Goal: Task Accomplishment & Management: Use online tool/utility

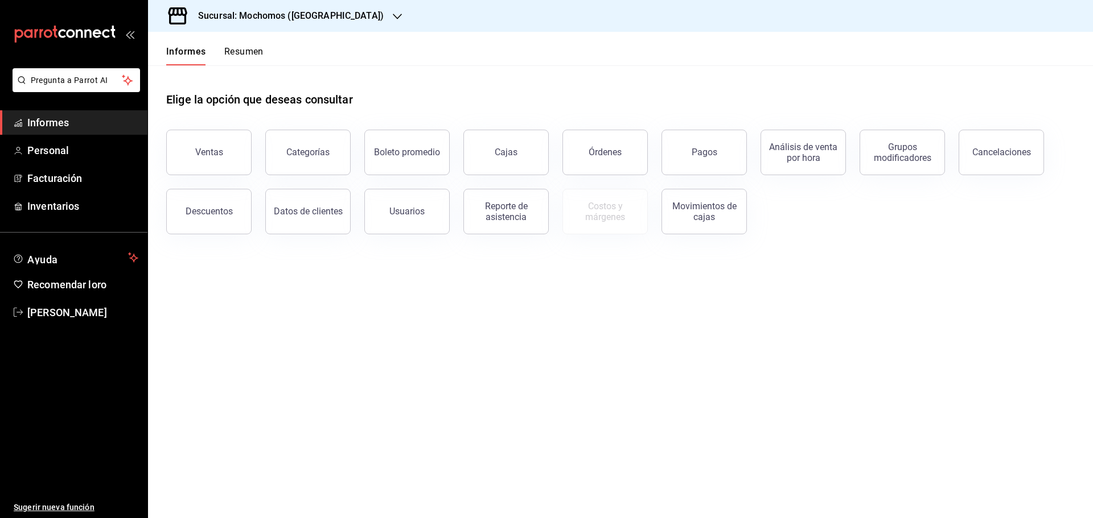
click at [257, 50] on font "Resumen" at bounding box center [243, 51] width 39 height 11
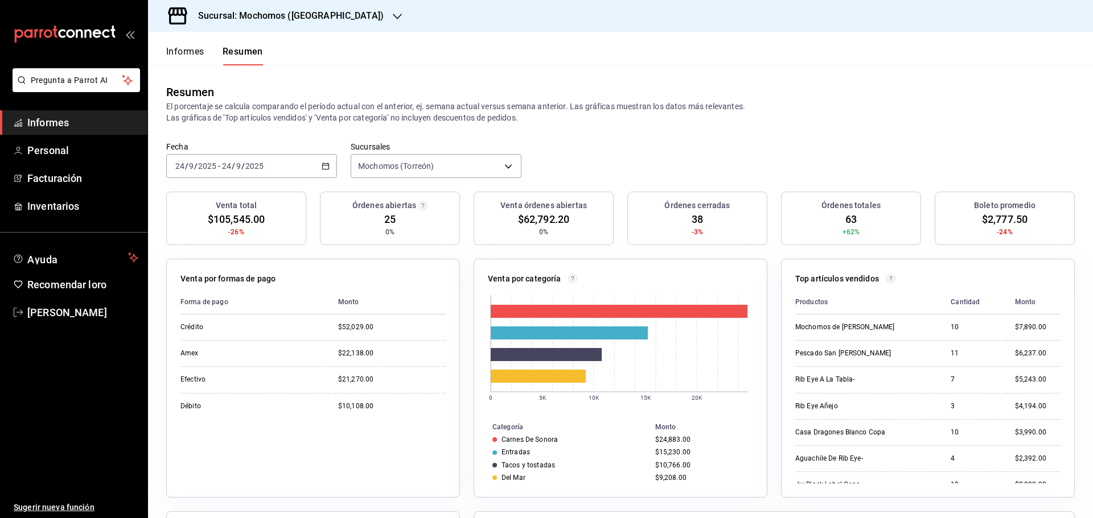
click at [184, 52] on font "Informes" at bounding box center [185, 51] width 38 height 11
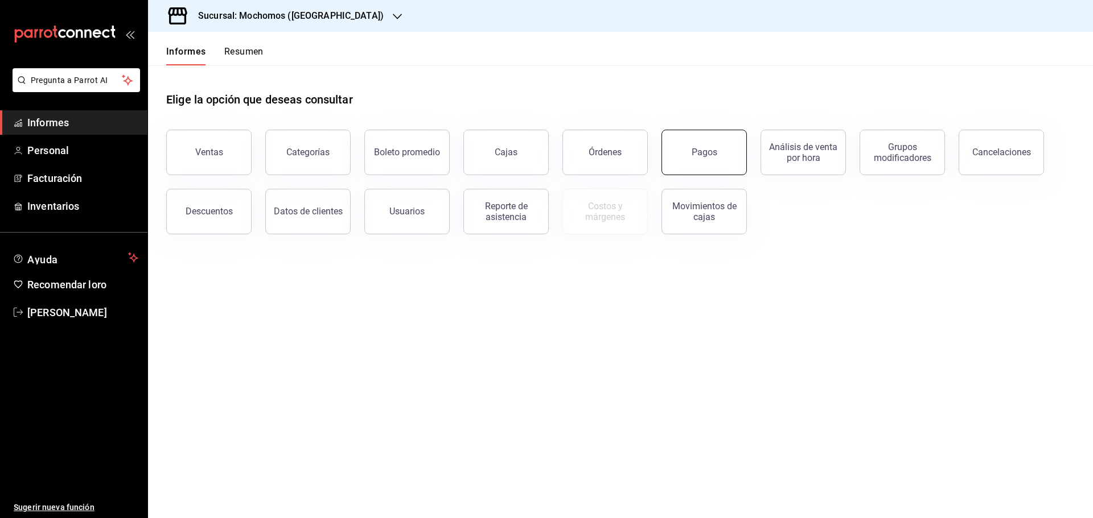
click at [721, 172] on button "Pagos" at bounding box center [703, 153] width 85 height 46
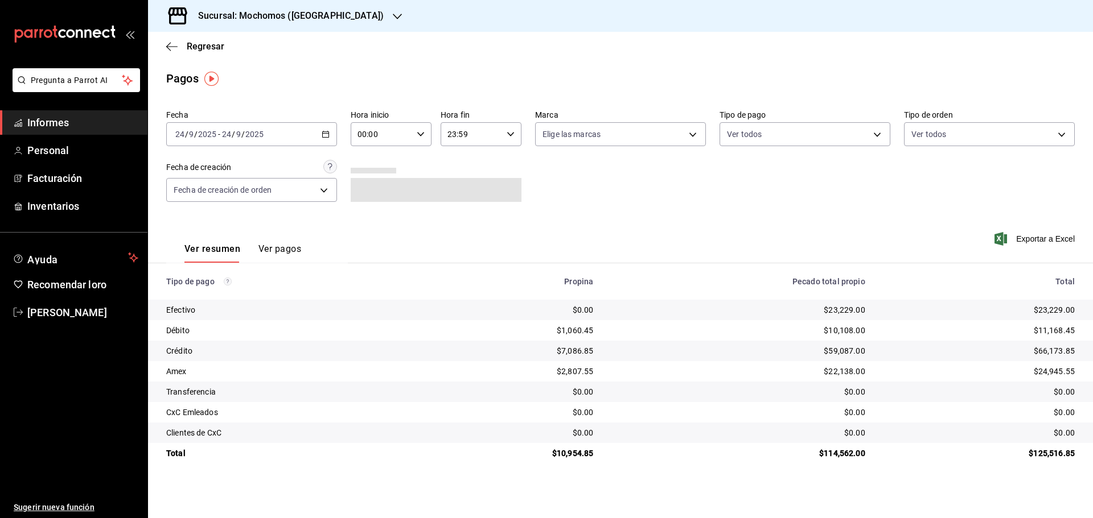
click at [398, 137] on input "00:00" at bounding box center [381, 134] width 61 height 23
click at [373, 193] on button "07" at bounding box center [371, 183] width 36 height 23
type input "07:00"
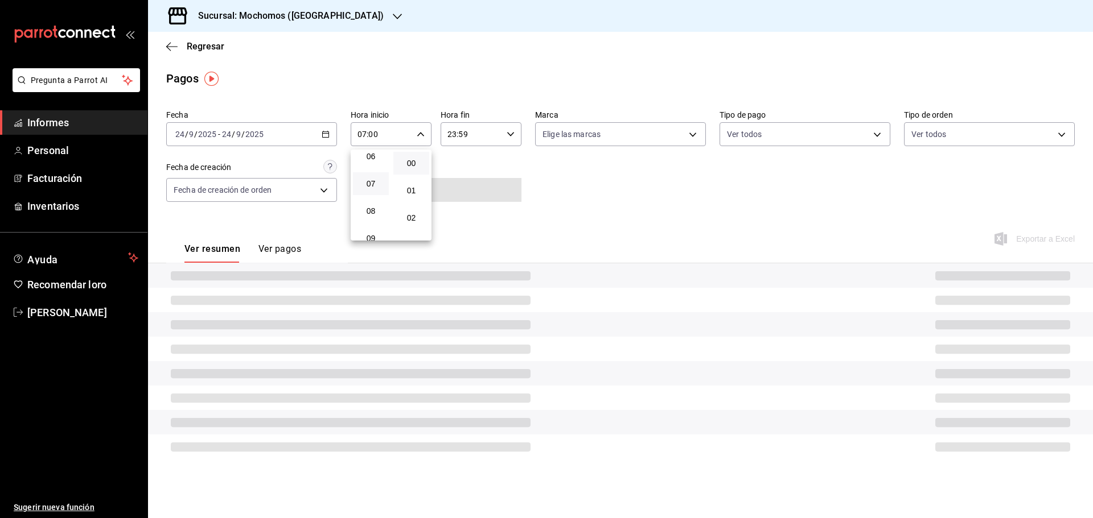
click at [373, 193] on button "07" at bounding box center [371, 183] width 36 height 23
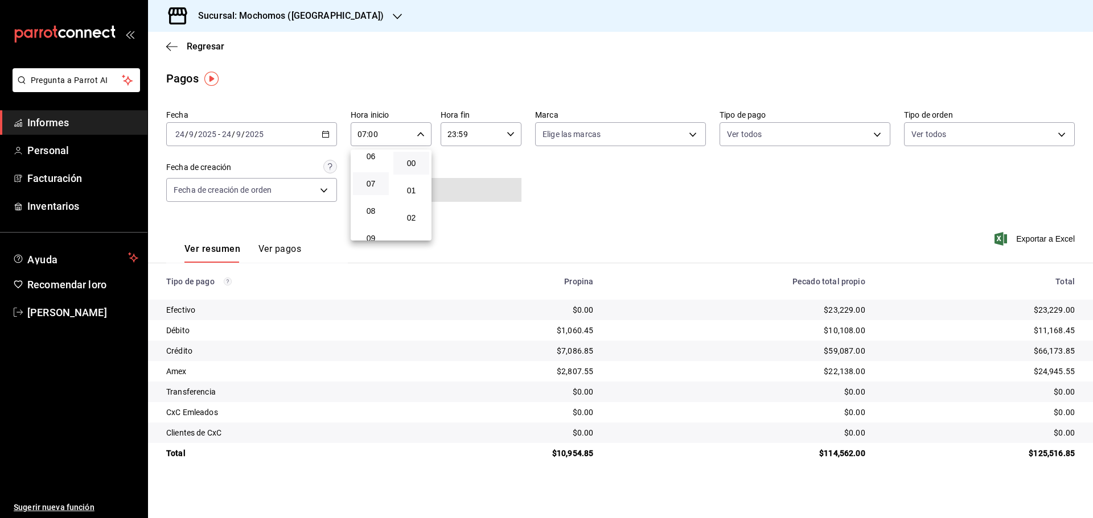
click at [806, 202] on div at bounding box center [546, 259] width 1093 height 518
click at [1028, 243] on font "Exportar a Excel" at bounding box center [1045, 238] width 59 height 9
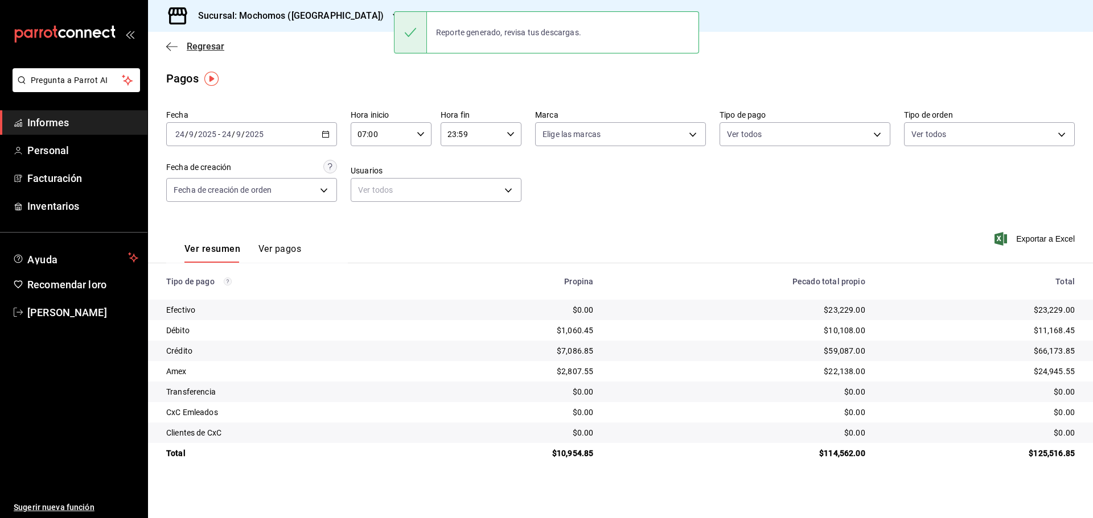
click at [196, 46] on font "Regresar" at bounding box center [206, 46] width 38 height 11
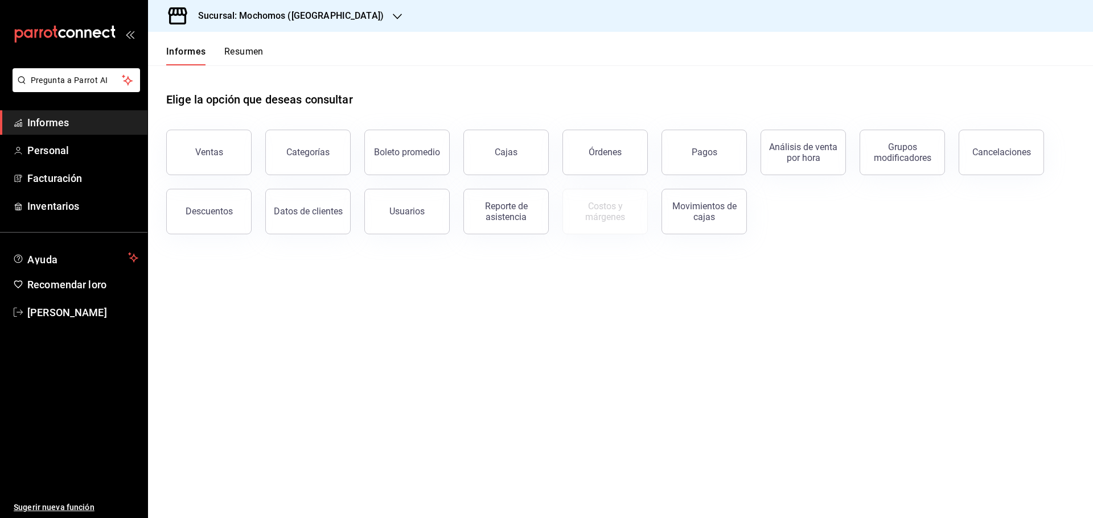
click at [238, 55] on font "Resumen" at bounding box center [243, 51] width 39 height 11
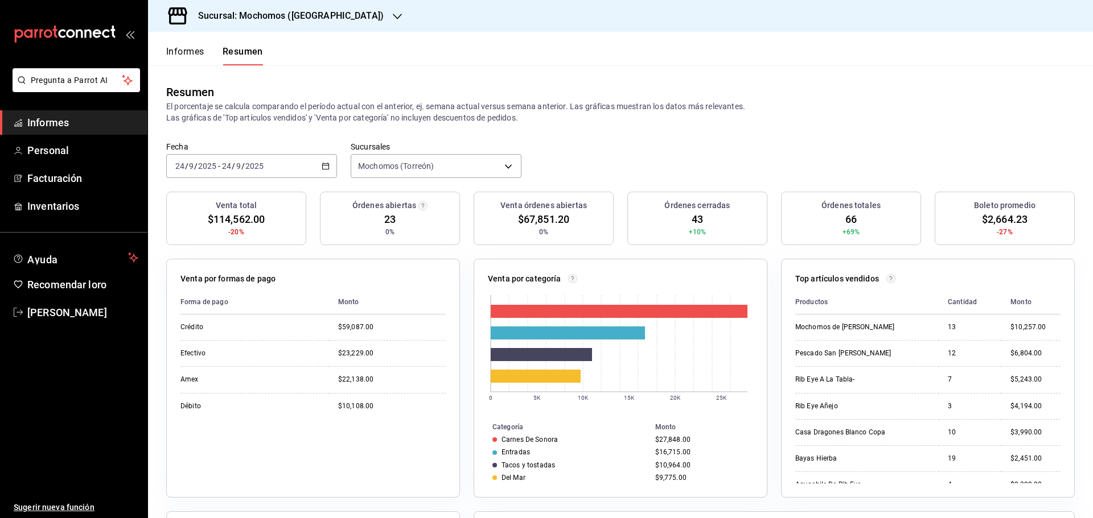
click at [194, 48] on font "Informes" at bounding box center [185, 51] width 38 height 11
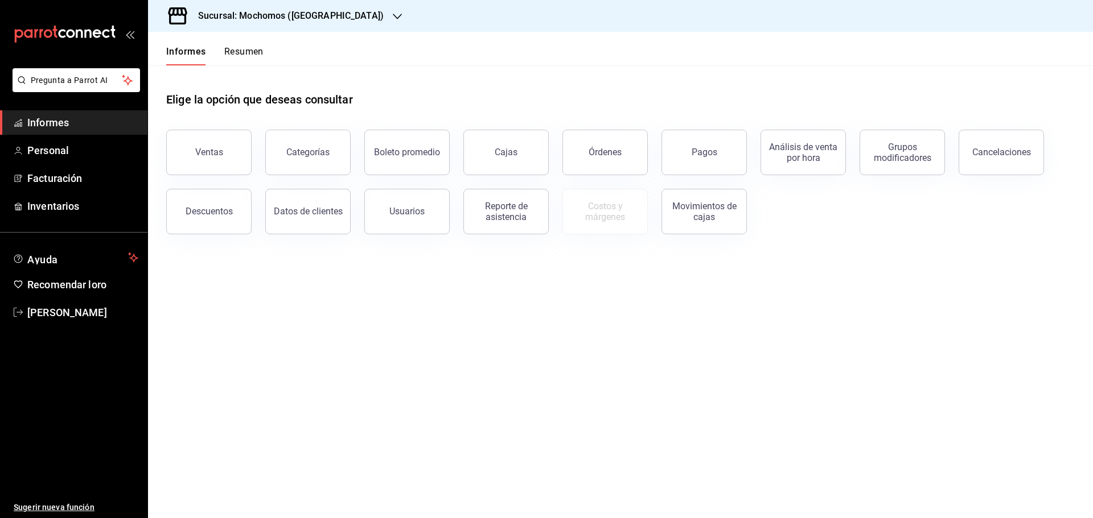
click at [258, 48] on font "Resumen" at bounding box center [243, 51] width 39 height 11
